Goal: Information Seeking & Learning: Learn about a topic

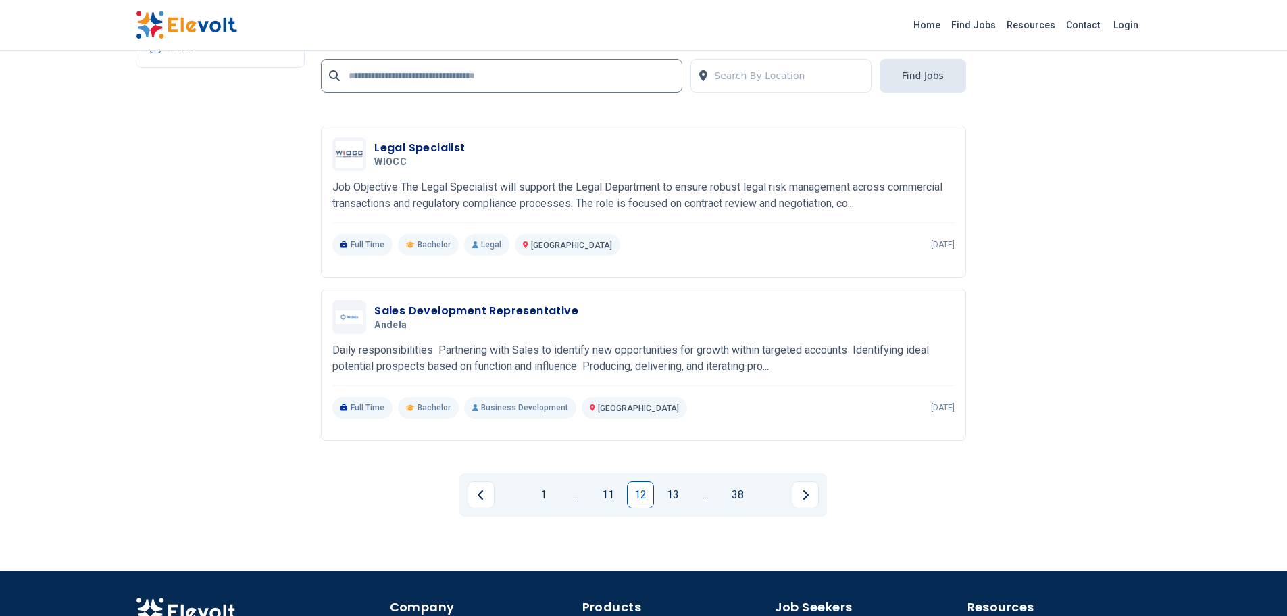
scroll to position [3058, 0]
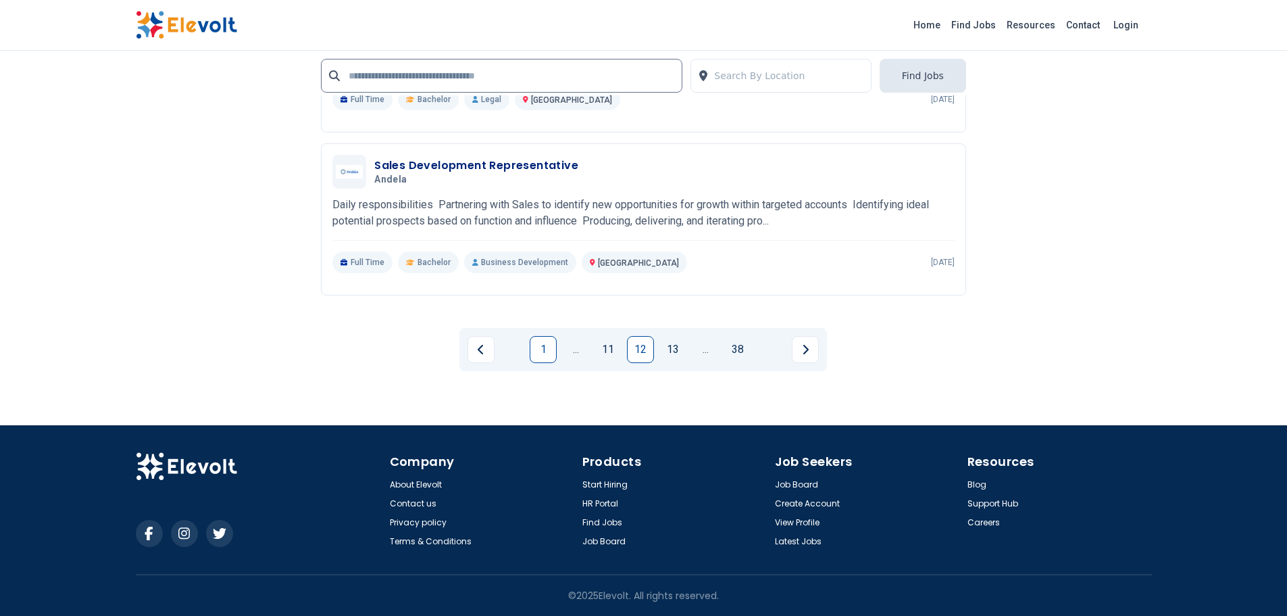
click at [544, 351] on link "1" at bounding box center [543, 349] width 27 height 27
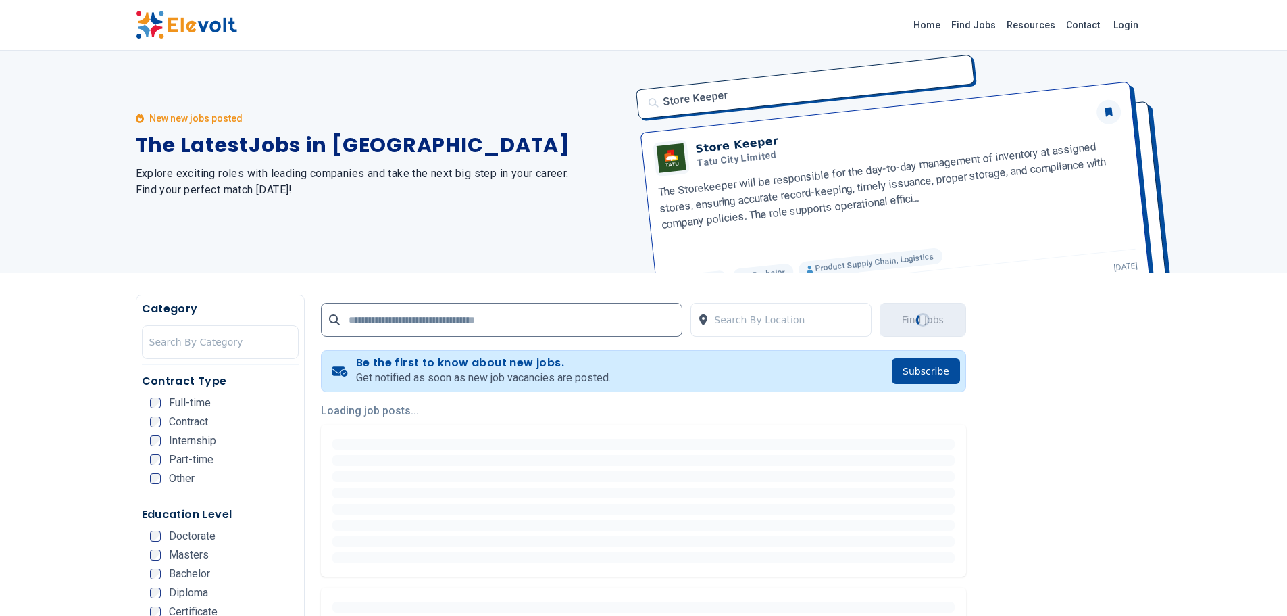
scroll to position [0, 0]
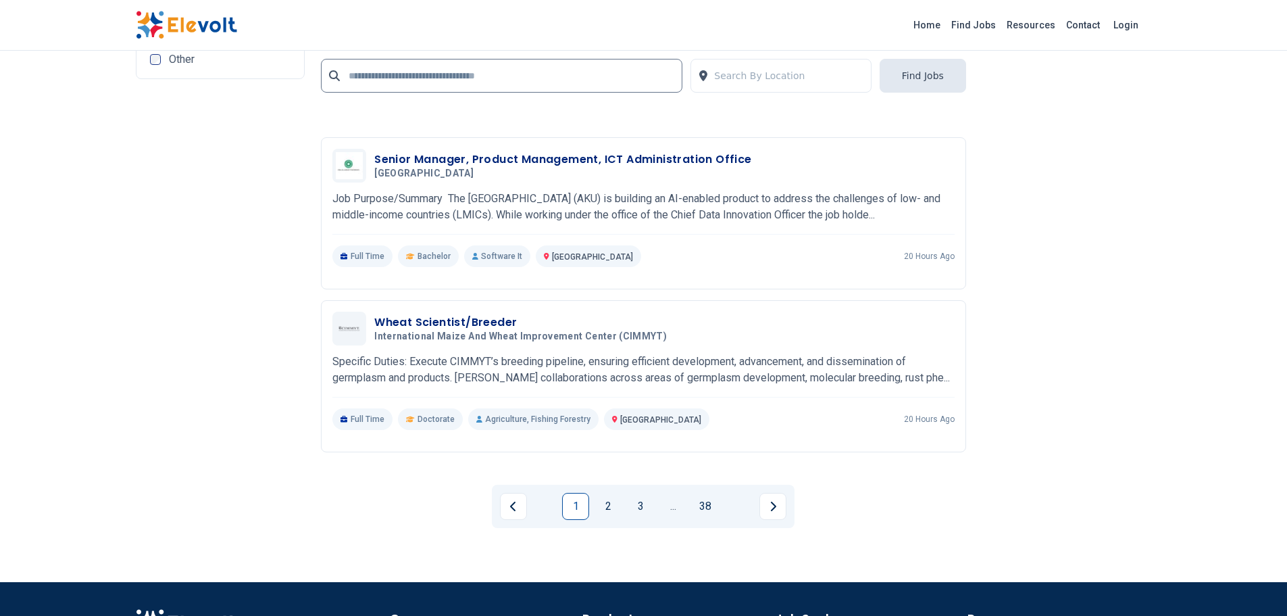
scroll to position [2906, 0]
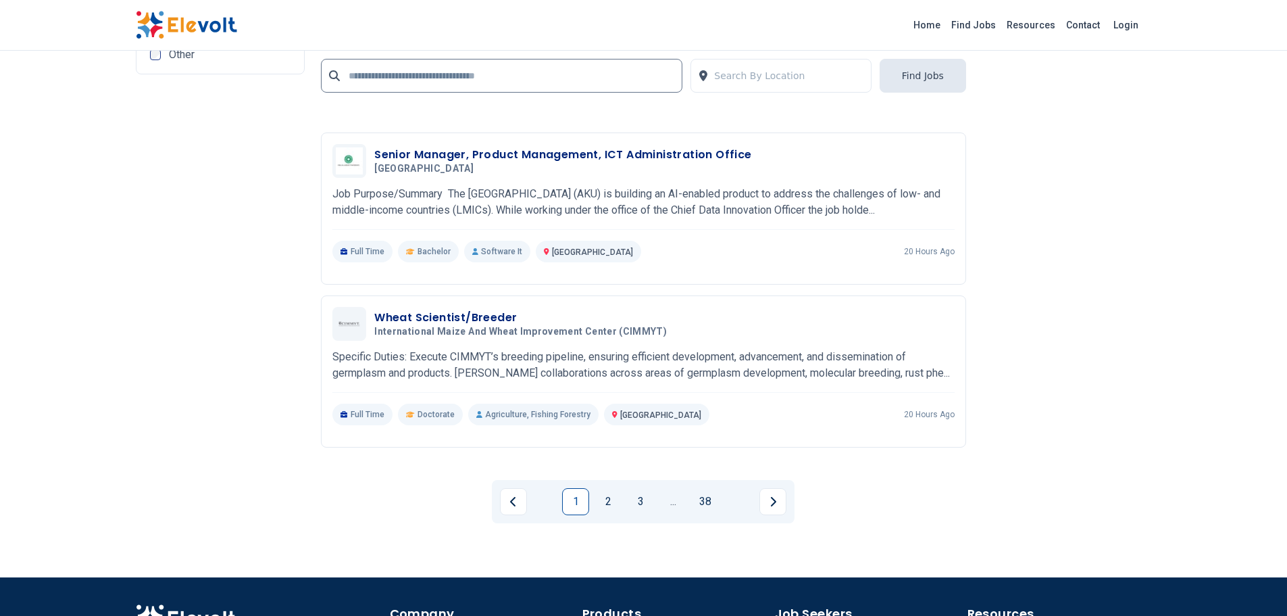
click at [603, 495] on link "2" at bounding box center [608, 501] width 27 height 27
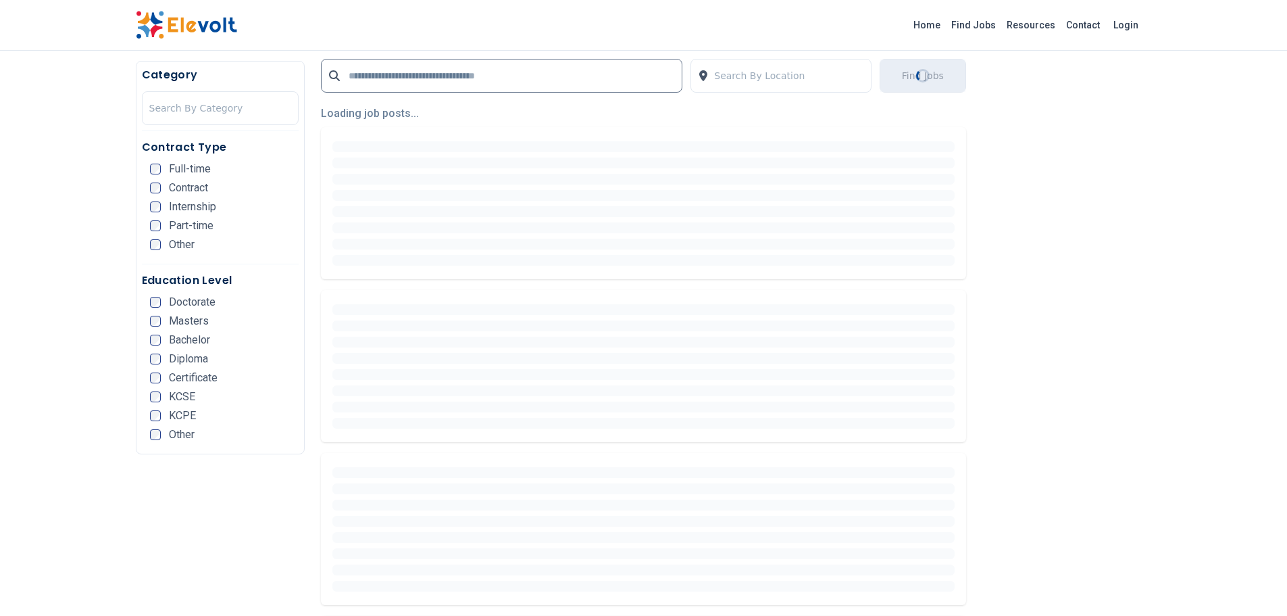
scroll to position [338, 0]
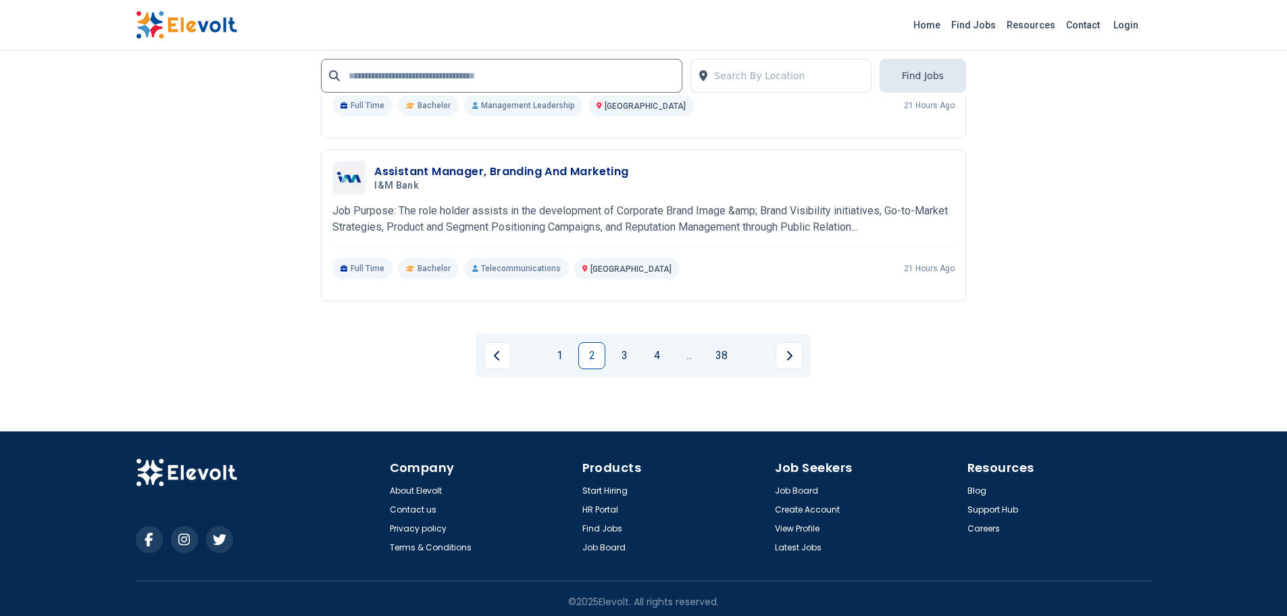
scroll to position [3058, 0]
click at [558, 356] on link "1" at bounding box center [559, 354] width 27 height 27
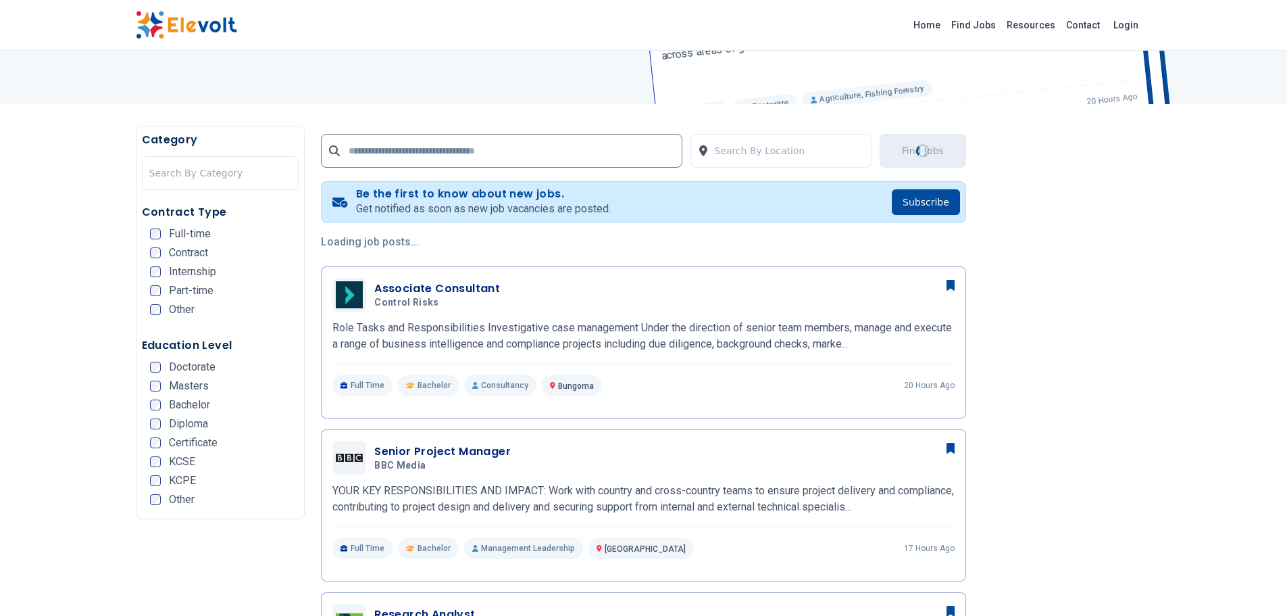
scroll to position [203, 0]
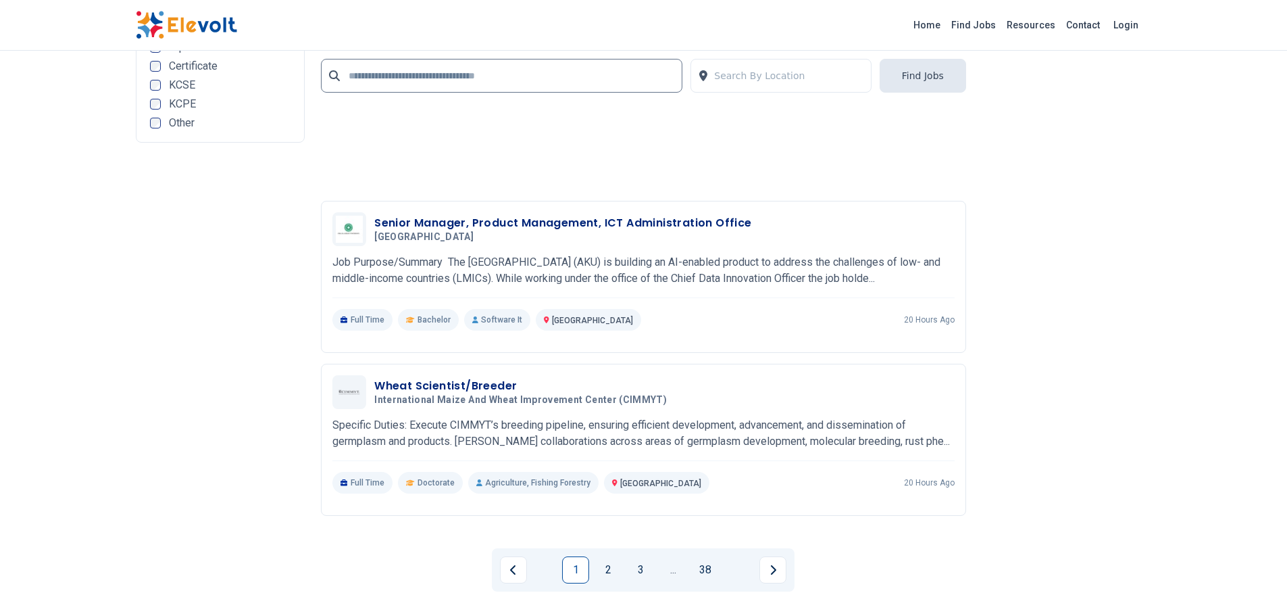
scroll to position [2838, 0]
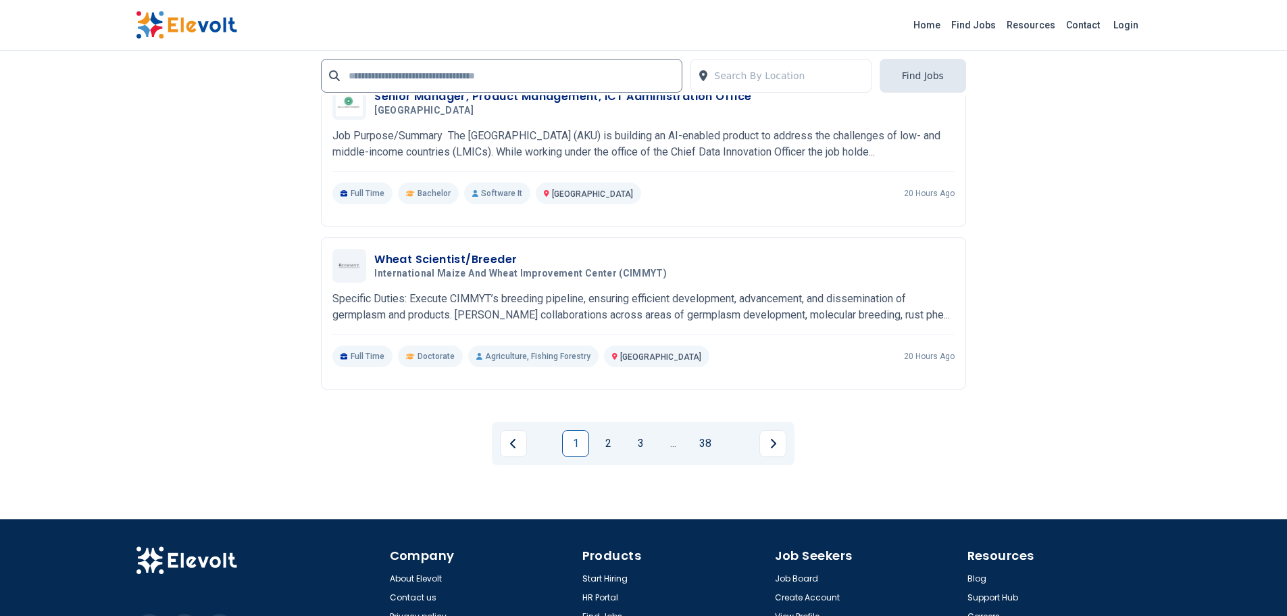
scroll to position [3058, 0]
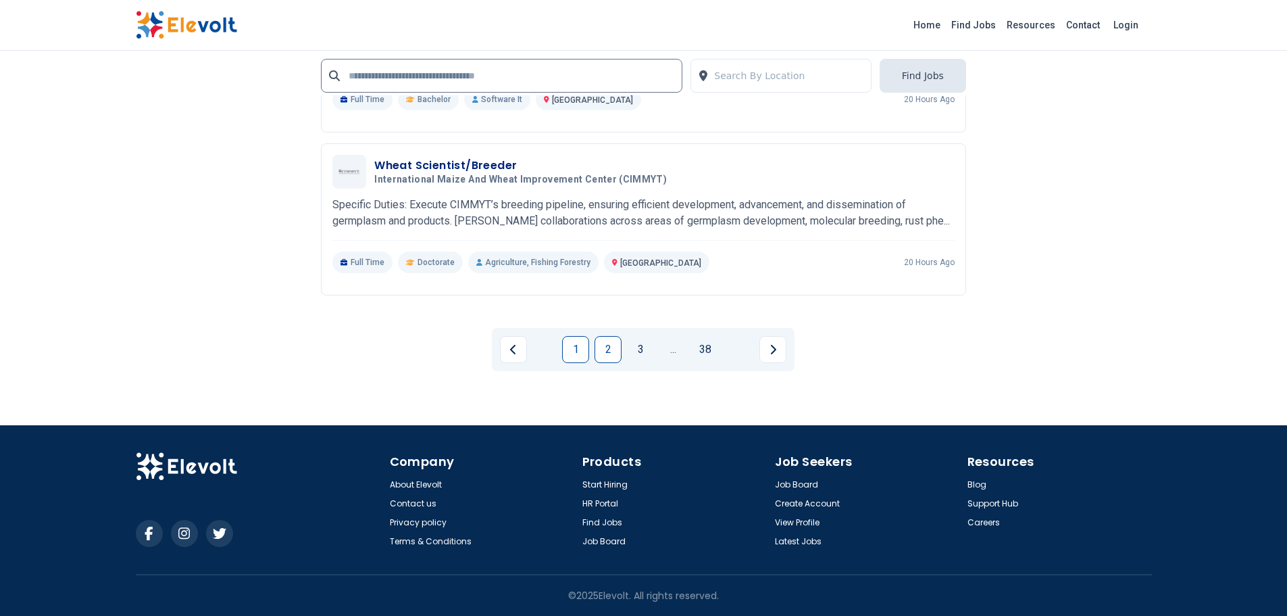
click at [614, 355] on link "2" at bounding box center [608, 349] width 27 height 27
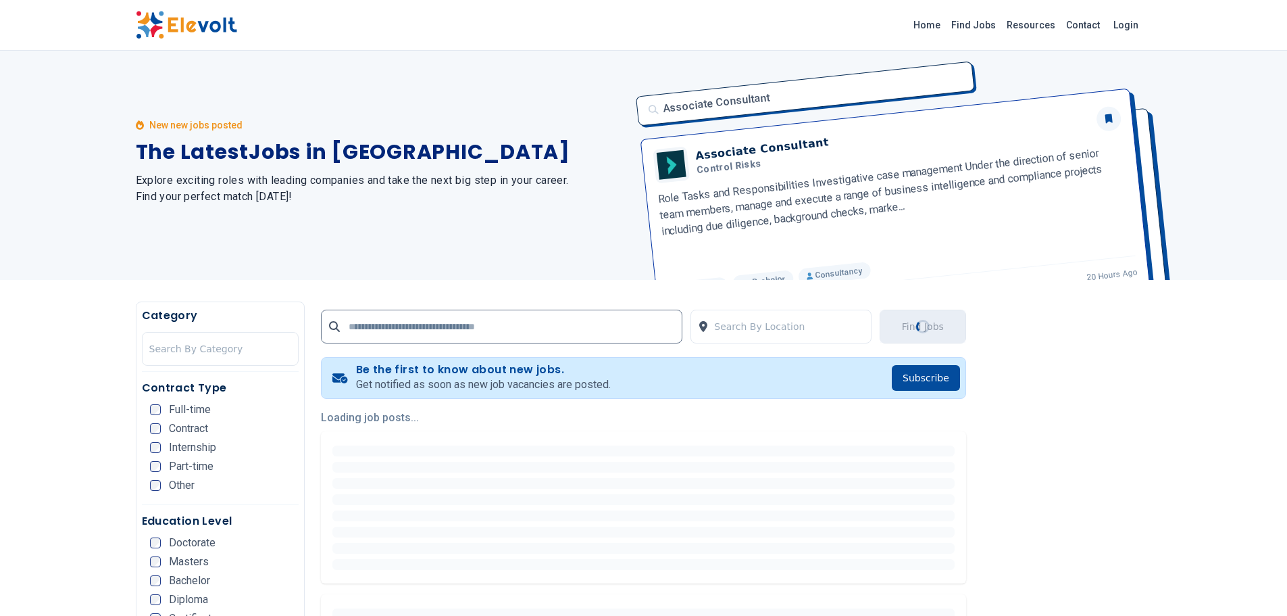
scroll to position [0, 0]
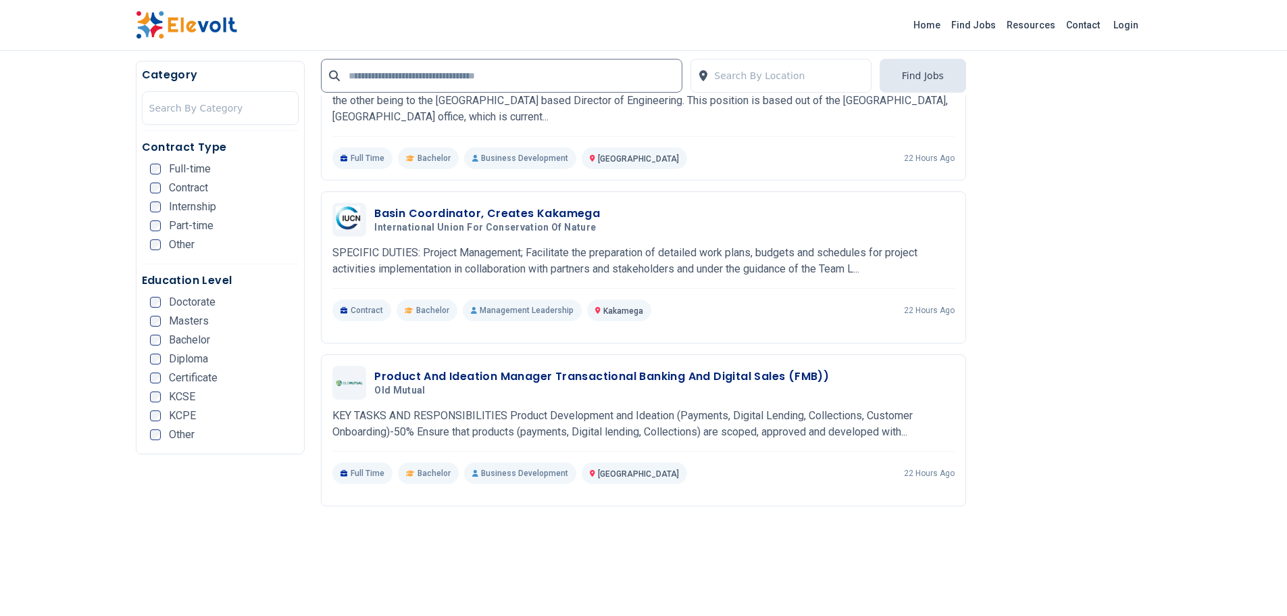
scroll to position [1554, 0]
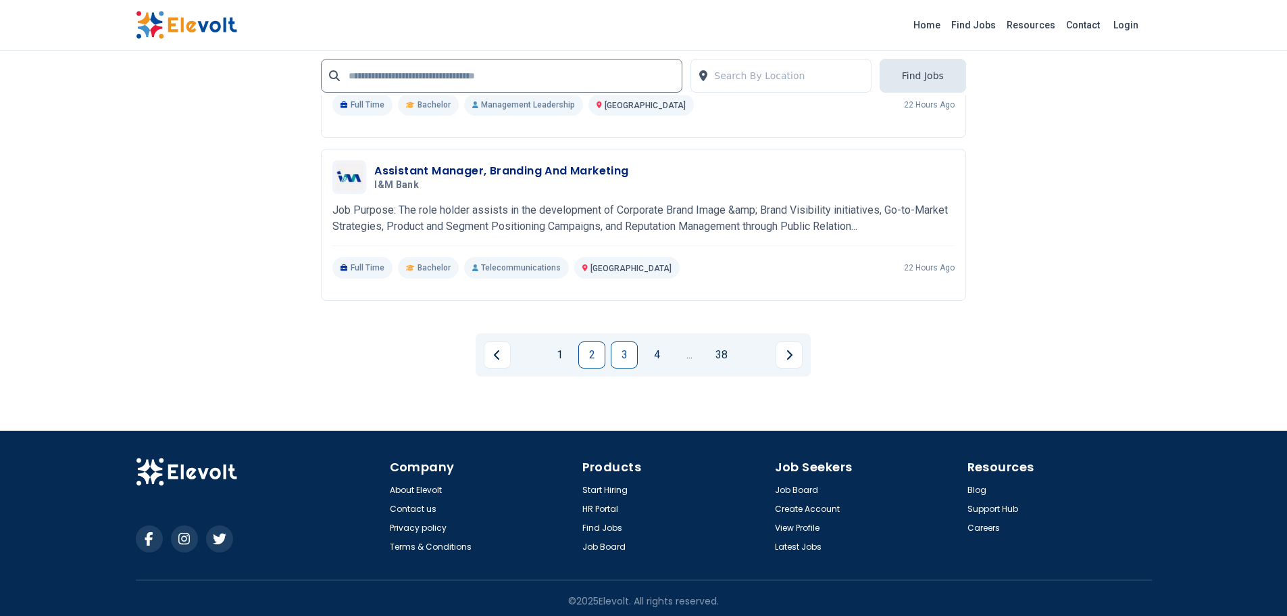
click at [633, 353] on link "3" at bounding box center [624, 354] width 27 height 27
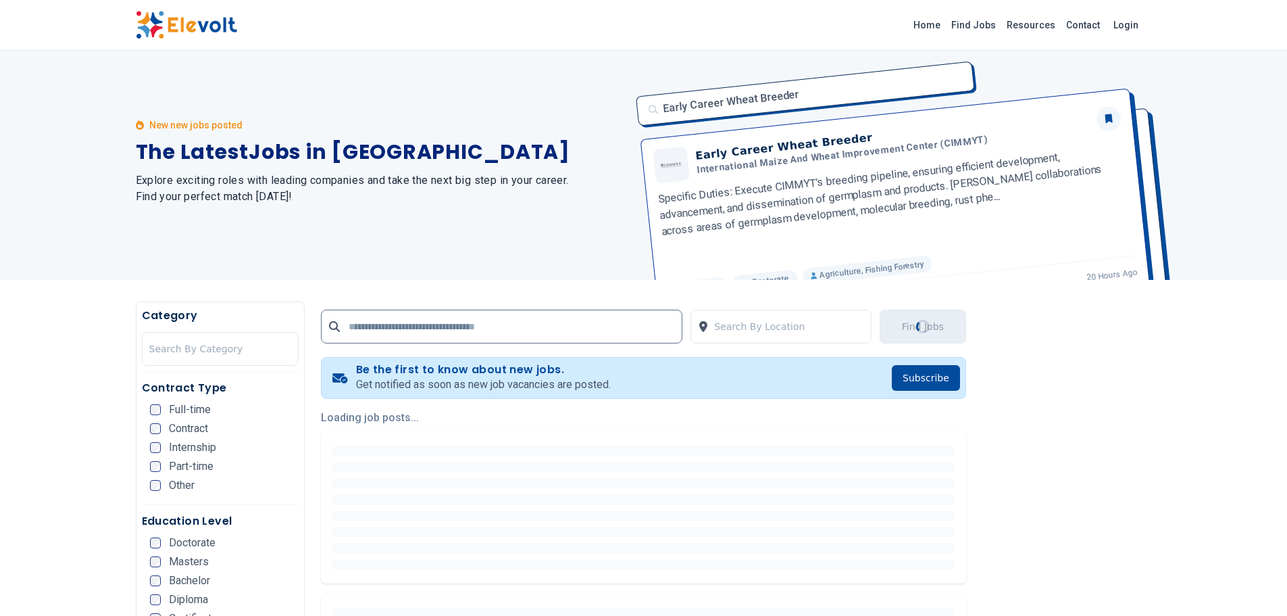
scroll to position [0, 0]
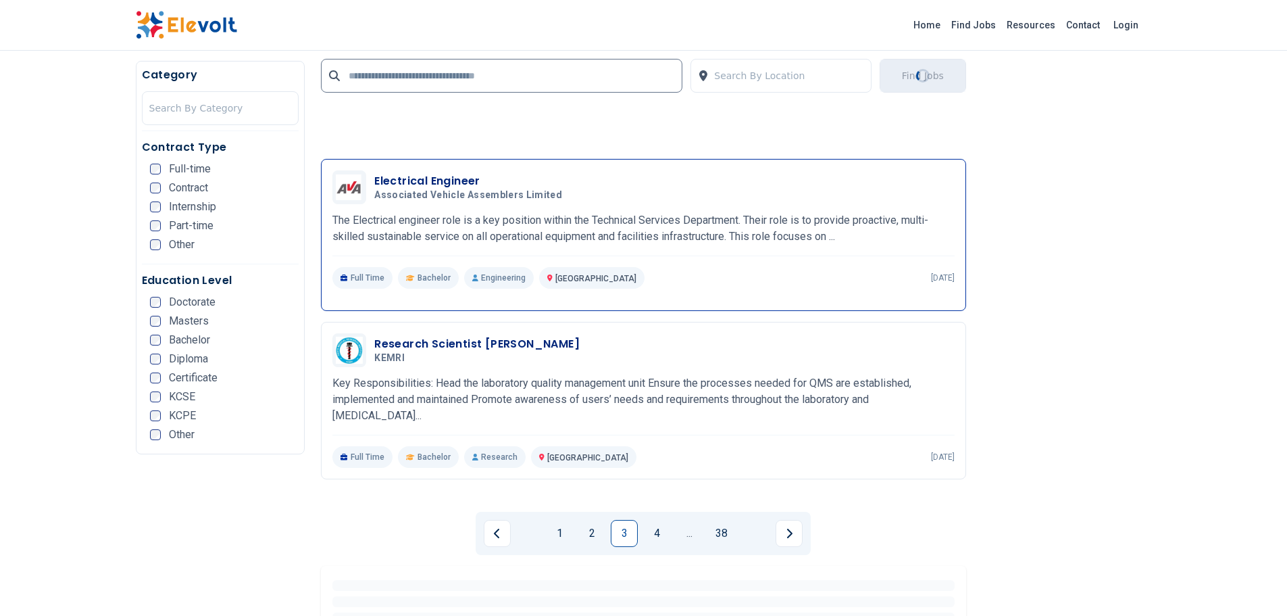
scroll to position [2906, 0]
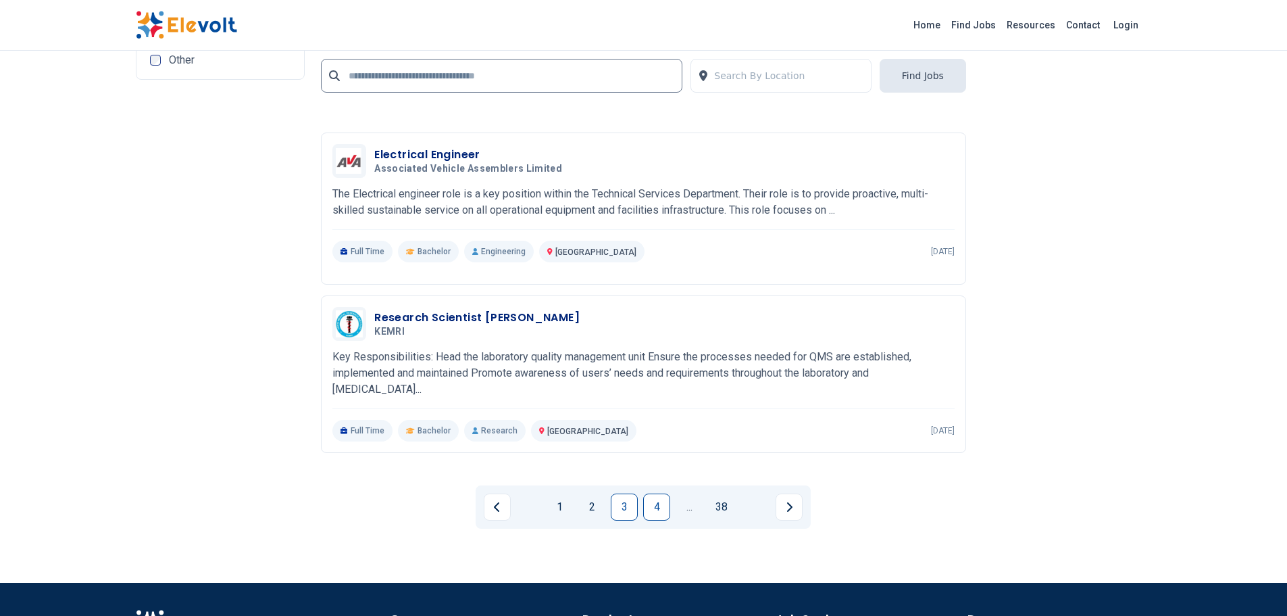
click at [656, 500] on link "4" at bounding box center [656, 506] width 27 height 27
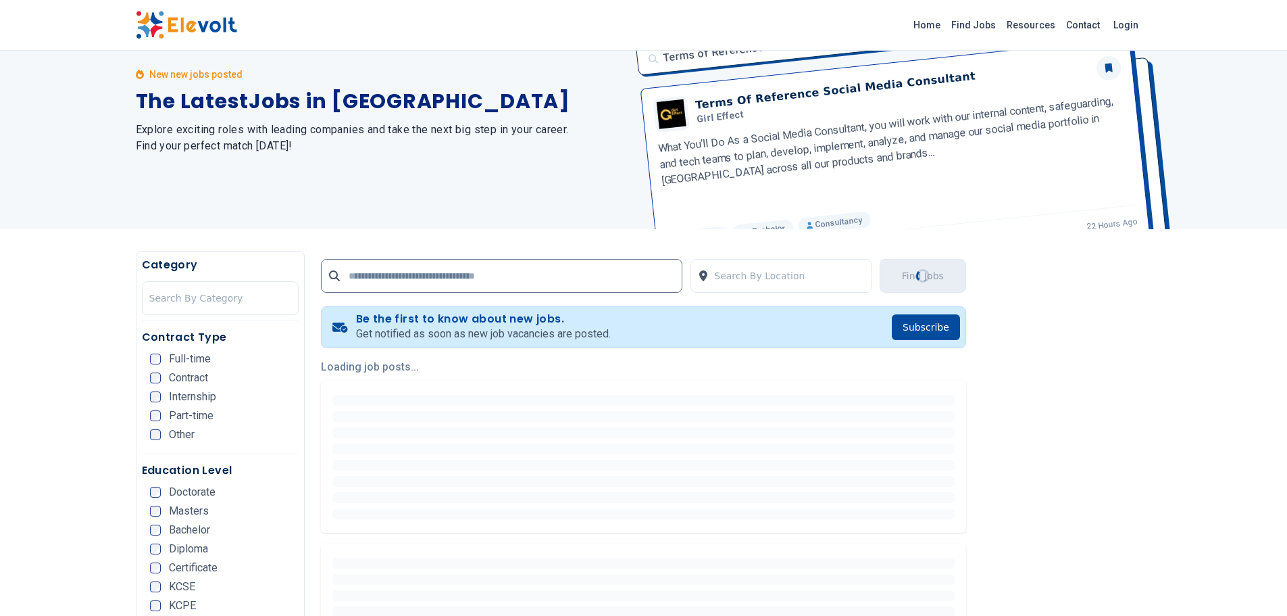
scroll to position [0, 0]
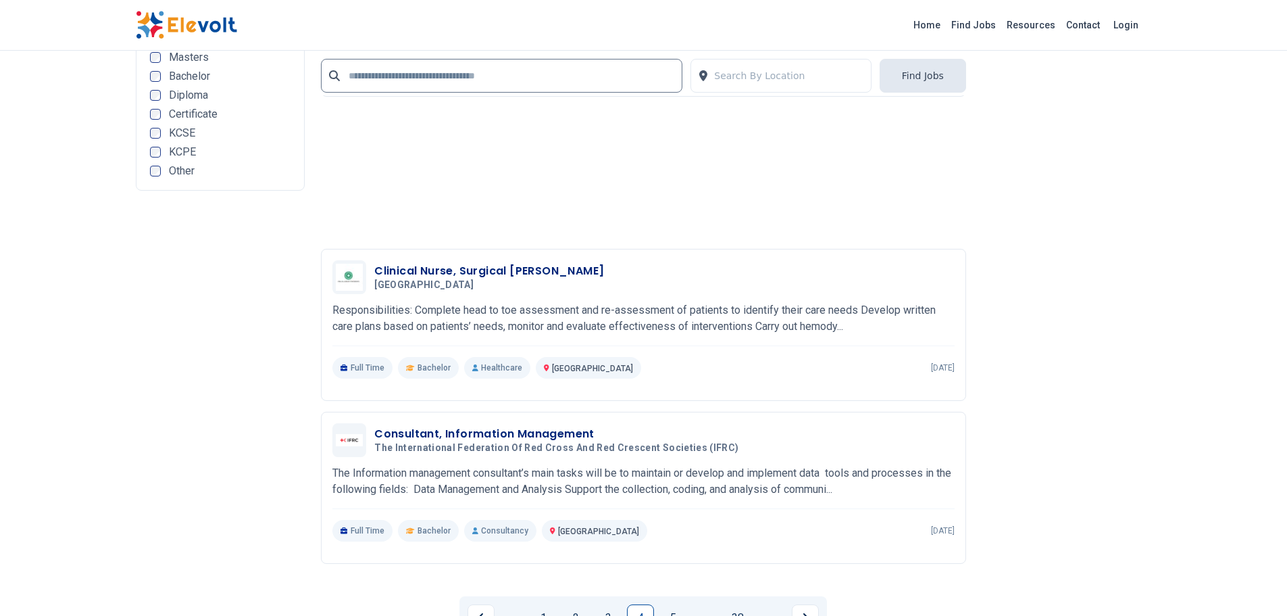
scroll to position [3041, 0]
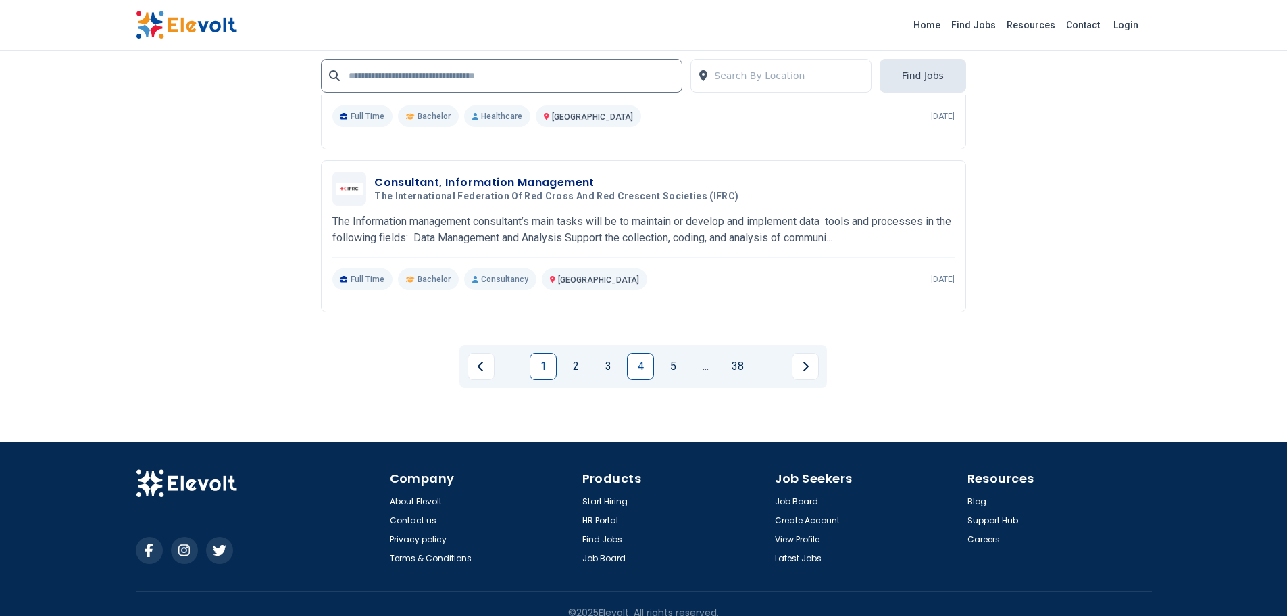
click at [539, 367] on link "1" at bounding box center [543, 366] width 27 height 27
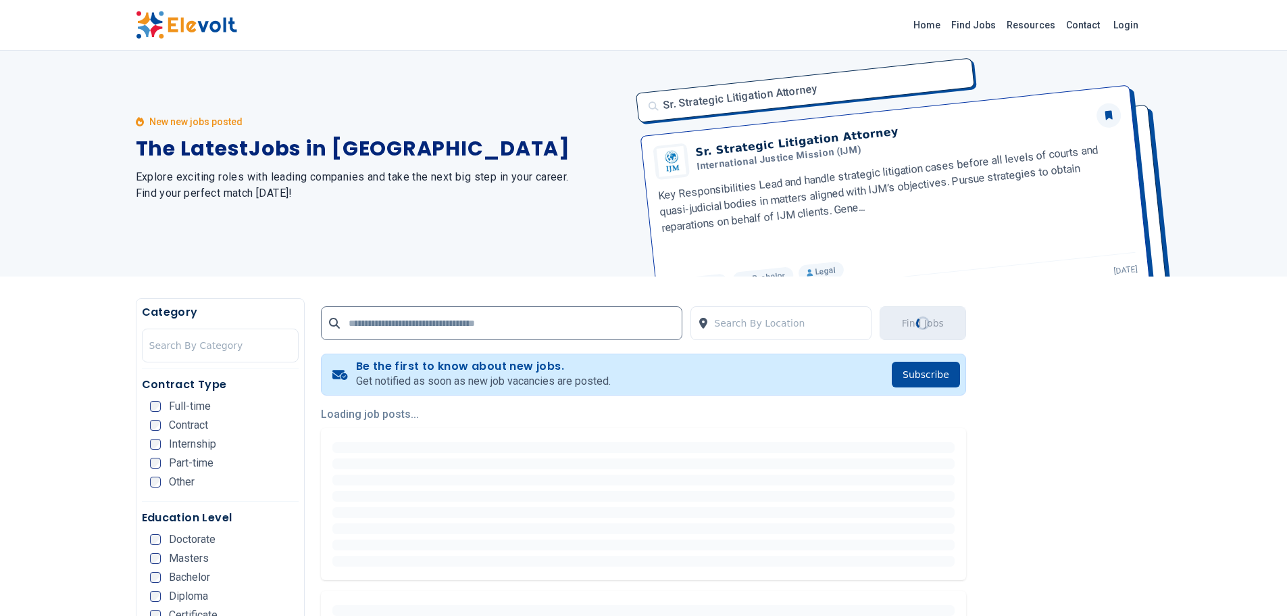
scroll to position [0, 0]
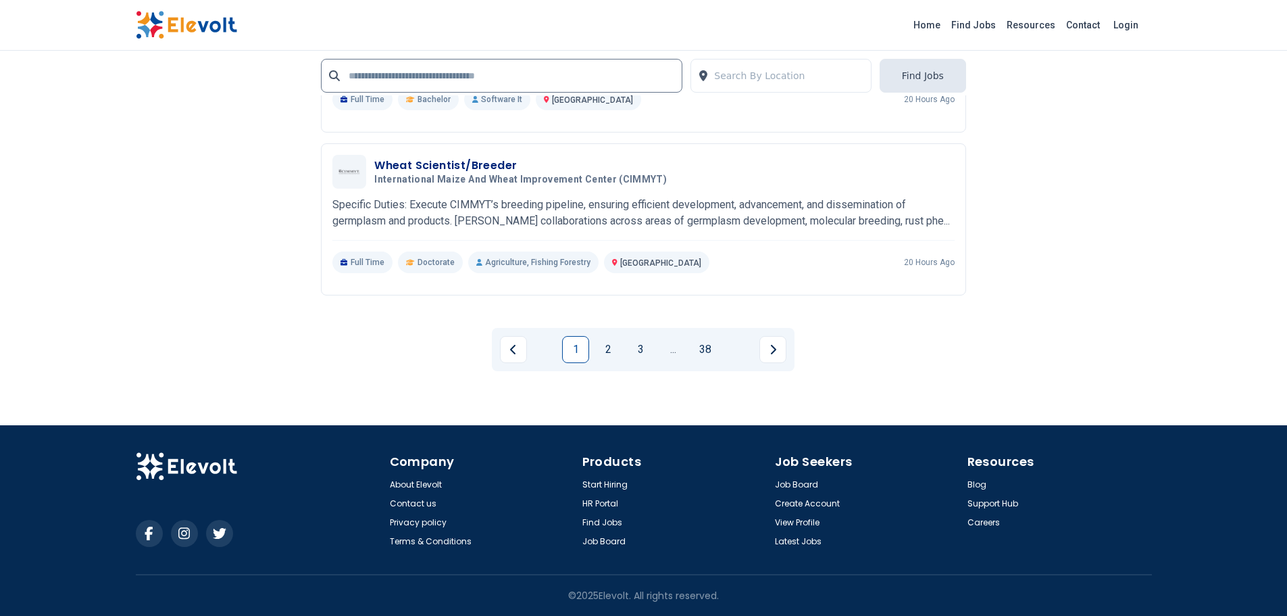
scroll to position [3058, 0]
click at [930, 20] on link "Home" at bounding box center [927, 25] width 38 height 22
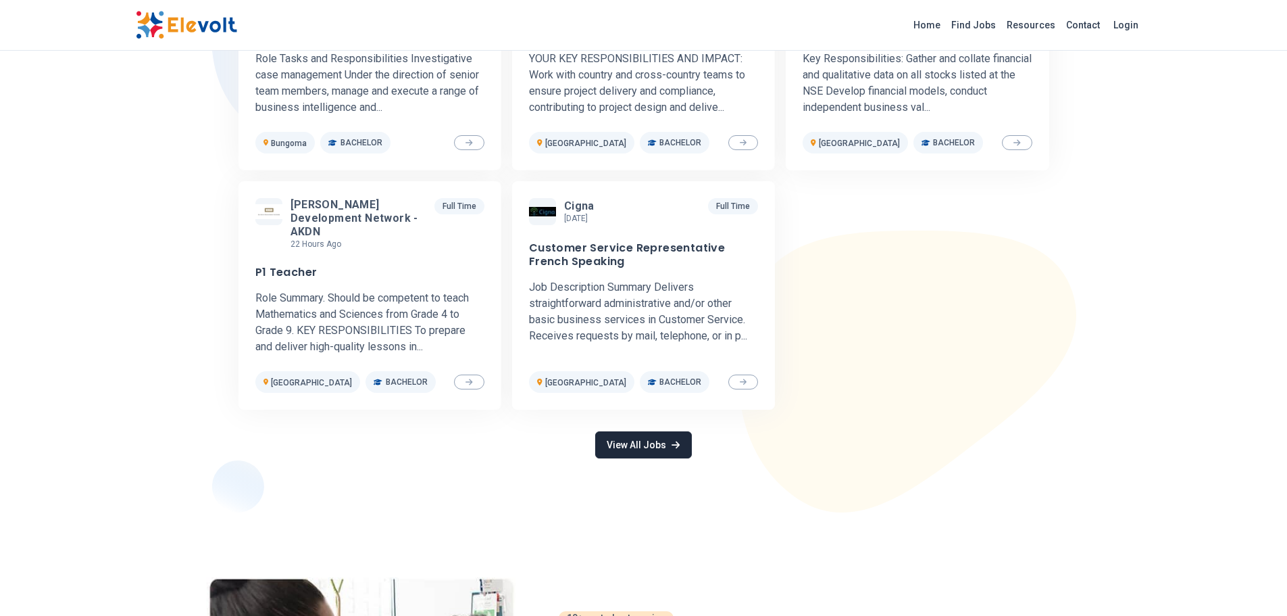
click at [616, 434] on link "View All Jobs" at bounding box center [643, 444] width 96 height 27
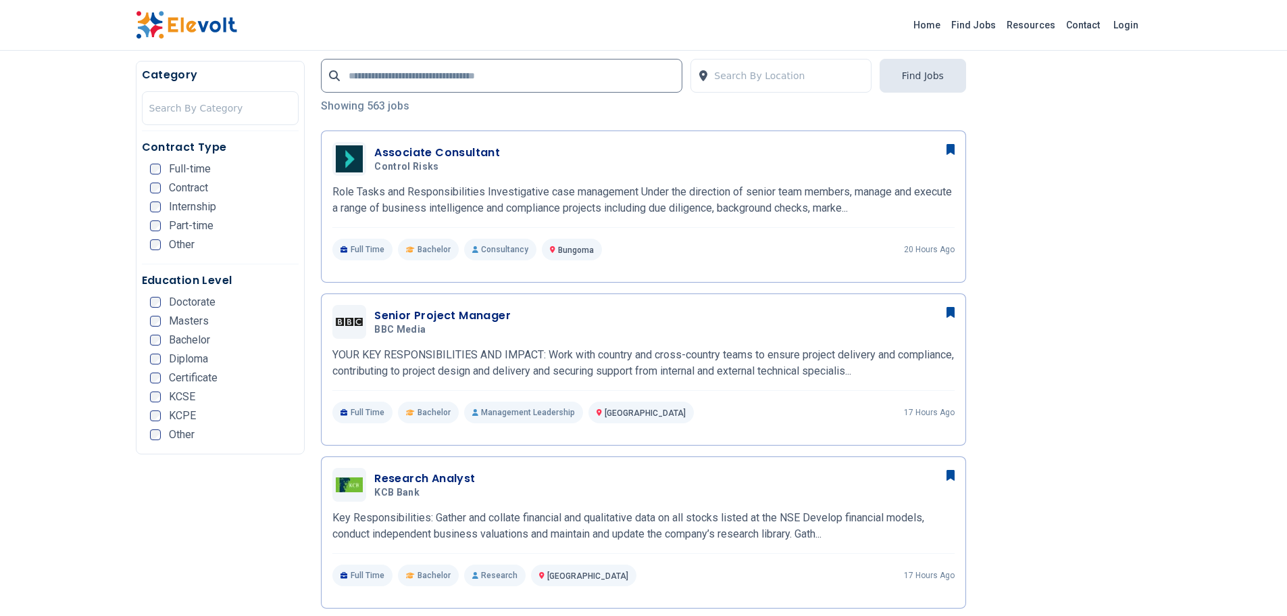
scroll to position [338, 0]
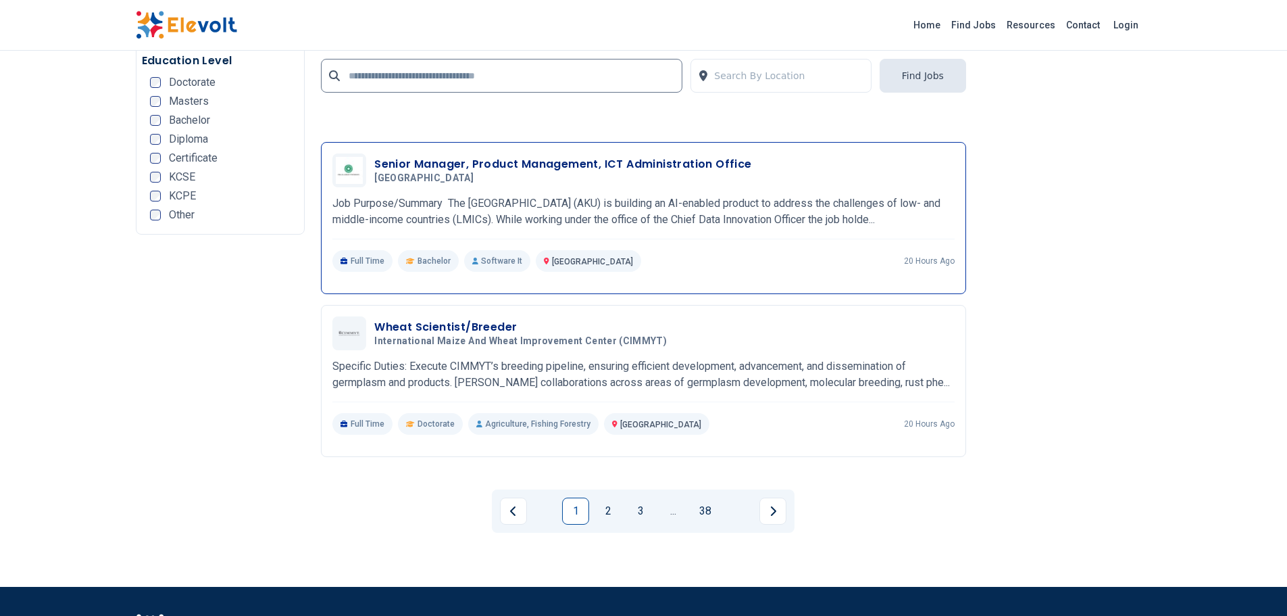
scroll to position [2906, 0]
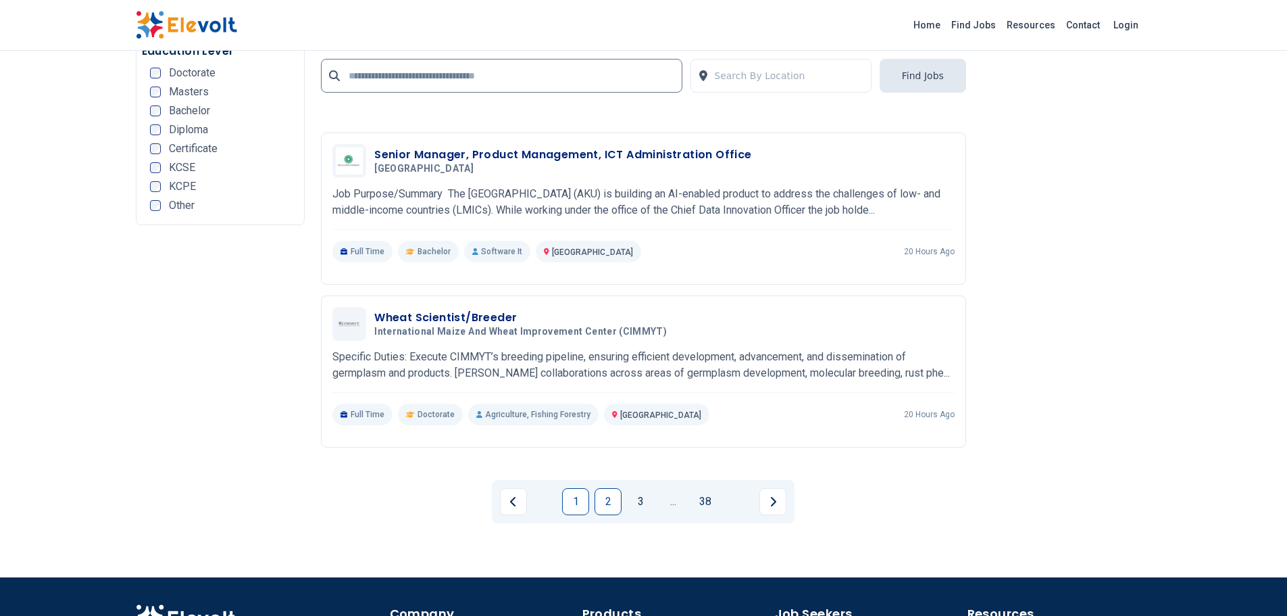
click at [609, 508] on link "2" at bounding box center [608, 501] width 27 height 27
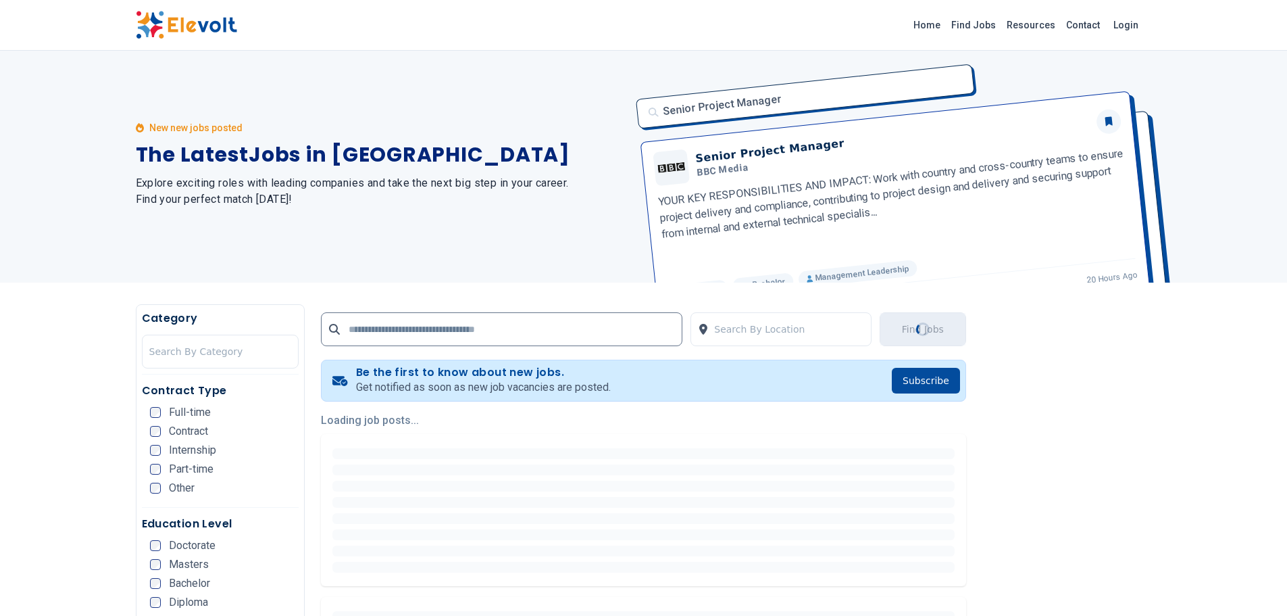
scroll to position [0, 0]
